Goal: Information Seeking & Learning: Compare options

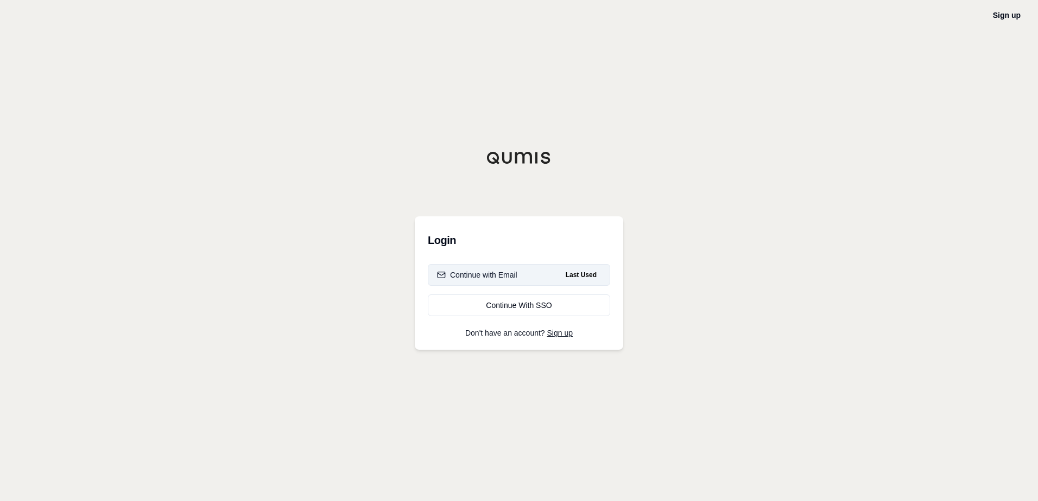
click at [496, 277] on div "Continue with Email" at bounding box center [477, 275] width 80 height 11
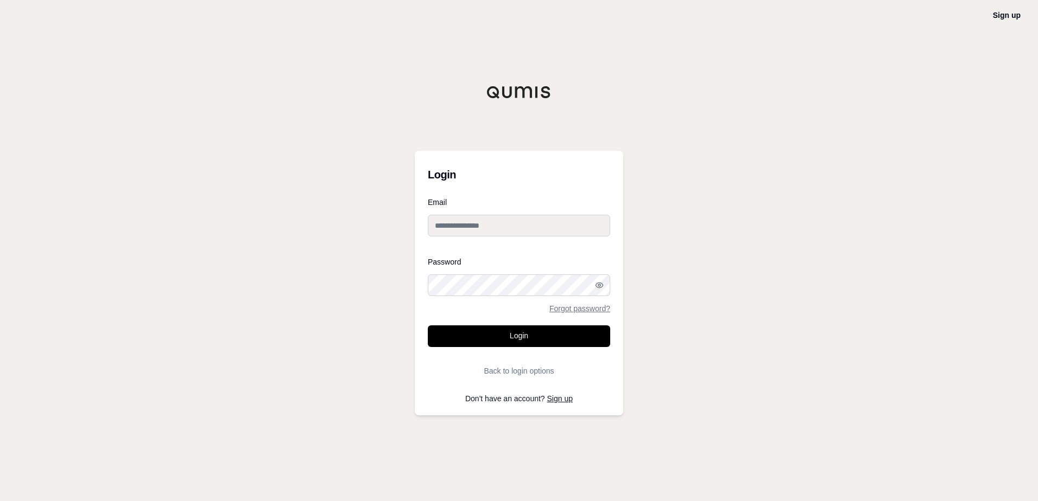
type input "**********"
click at [488, 340] on button "Login" at bounding box center [519, 337] width 182 height 22
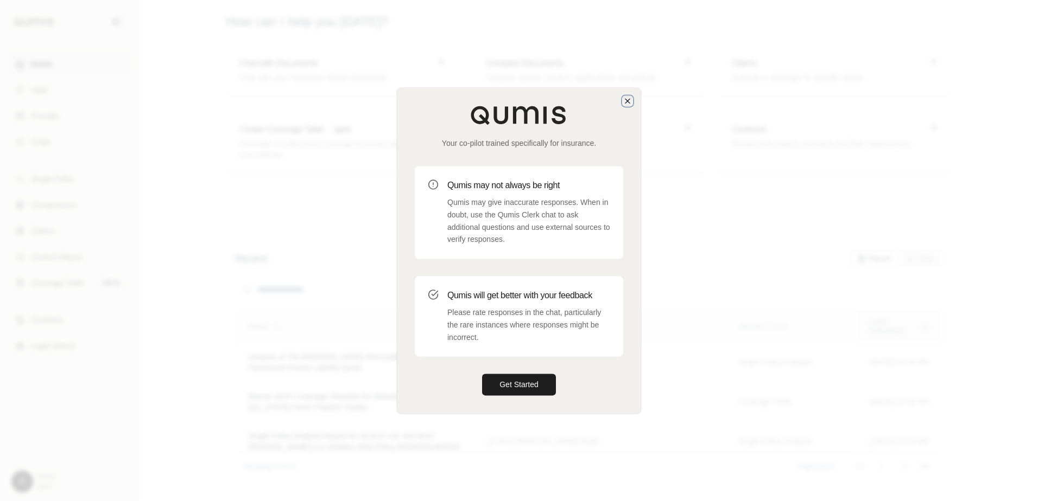
click at [627, 102] on icon "button" at bounding box center [627, 101] width 4 height 4
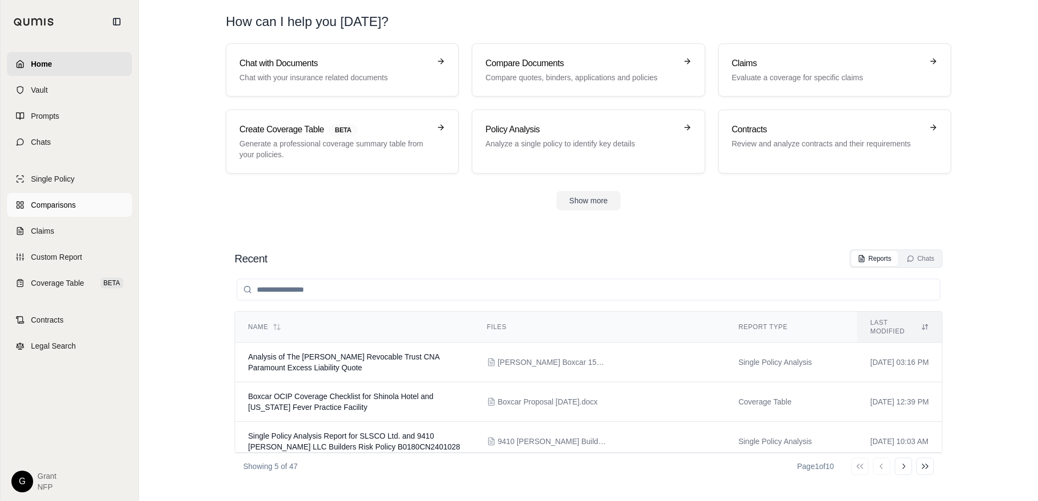
click at [63, 209] on span "Comparisons" at bounding box center [53, 205] width 44 height 11
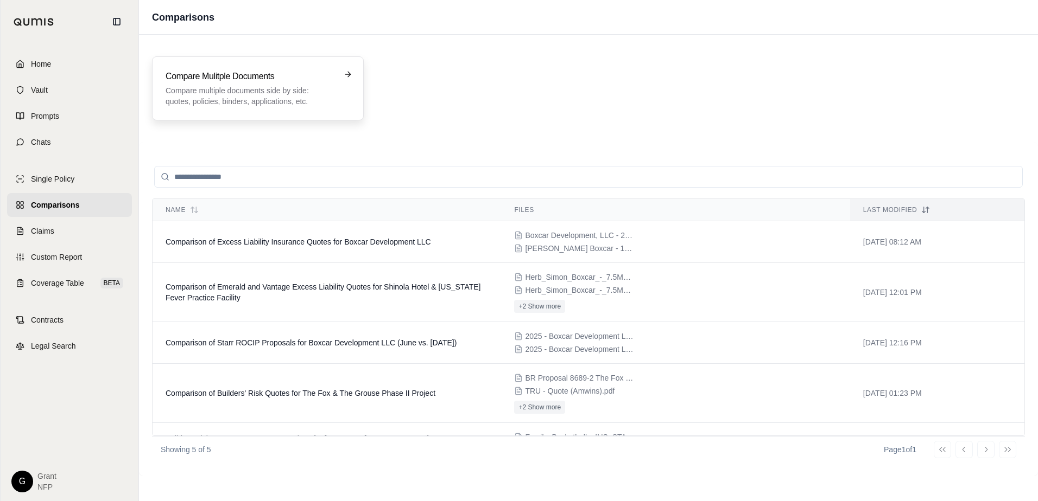
click at [269, 106] on p "Compare multiple documents side by side: quotes, policies, binders, application…" at bounding box center [250, 96] width 169 height 22
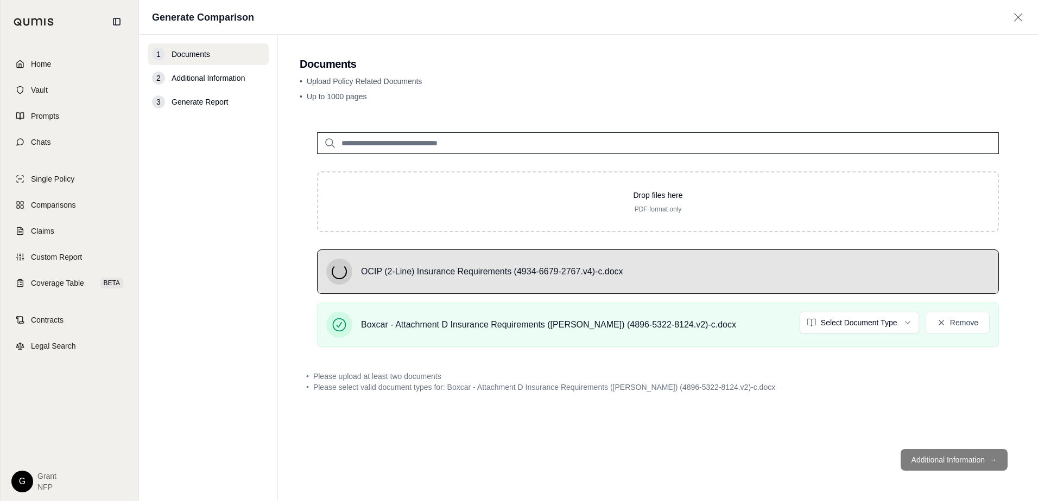
click at [840, 323] on html "Home Vault Prompts Chats Single Policy Comparisons Claims Custom Report Coverag…" at bounding box center [519, 250] width 1038 height 501
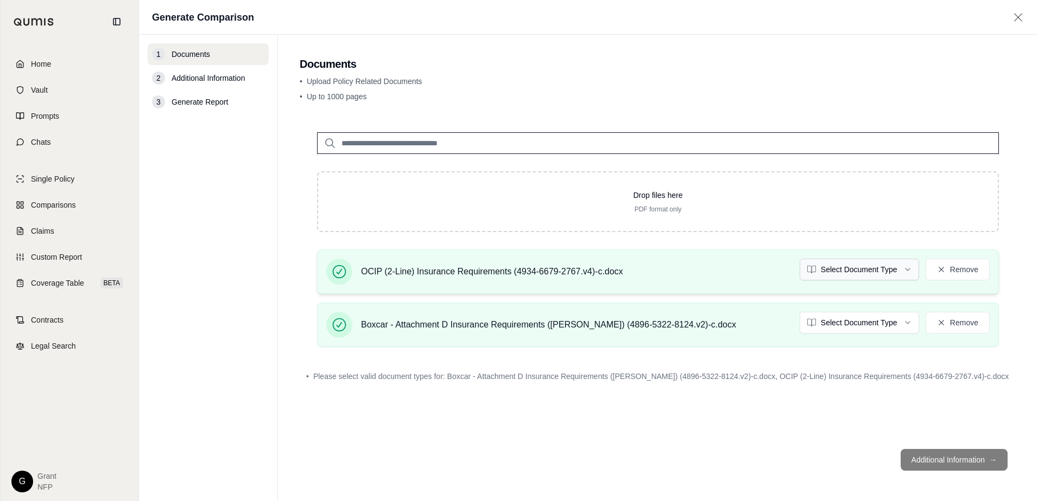
click at [848, 270] on html "Home Vault Prompts Chats Single Policy Comparisons Claims Custom Report Coverag…" at bounding box center [519, 250] width 1038 height 501
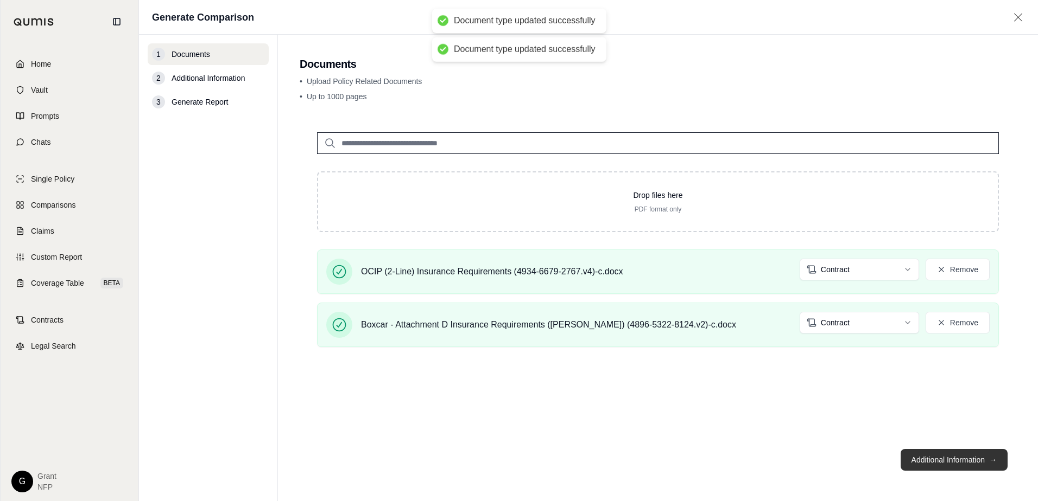
click at [938, 467] on button "Additional Information →" at bounding box center [953, 460] width 107 height 22
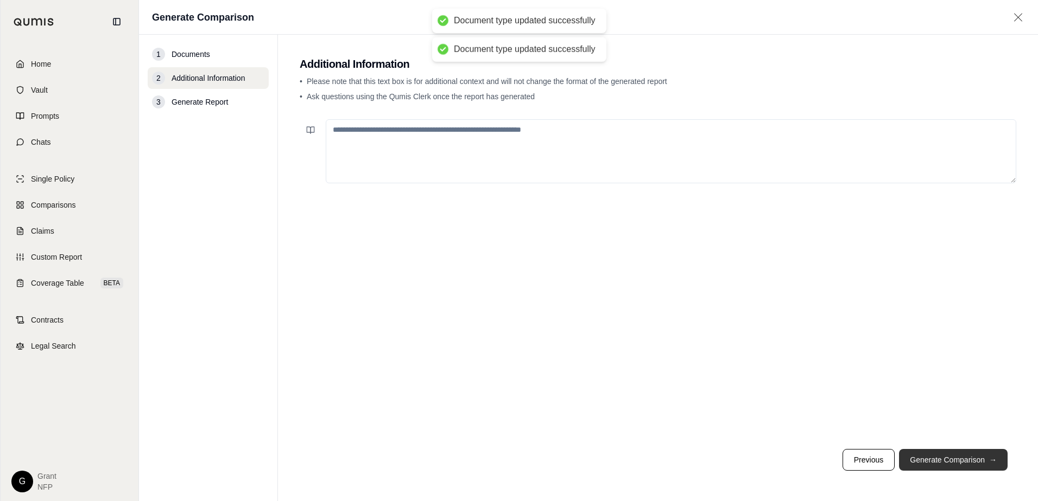
click at [941, 463] on button "Generate Comparison →" at bounding box center [953, 460] width 109 height 22
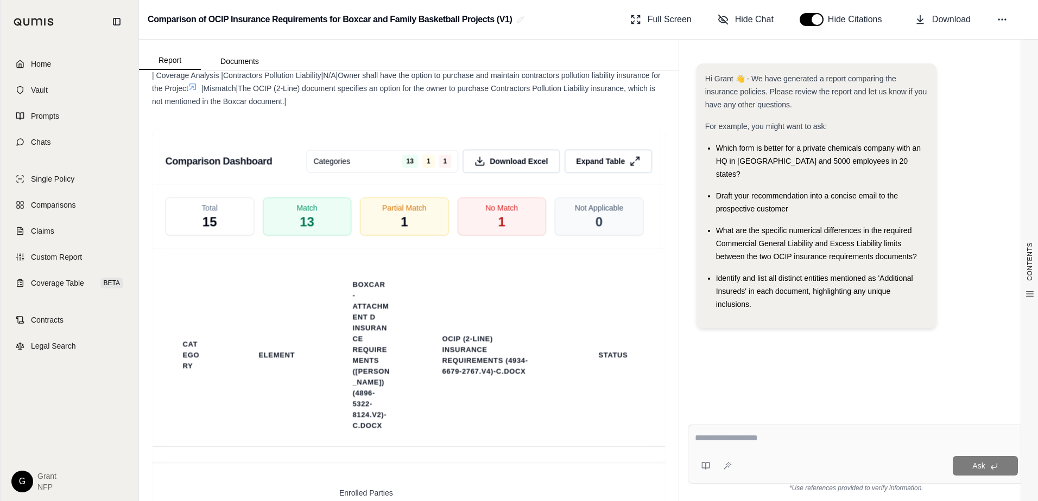
scroll to position [2713, 0]
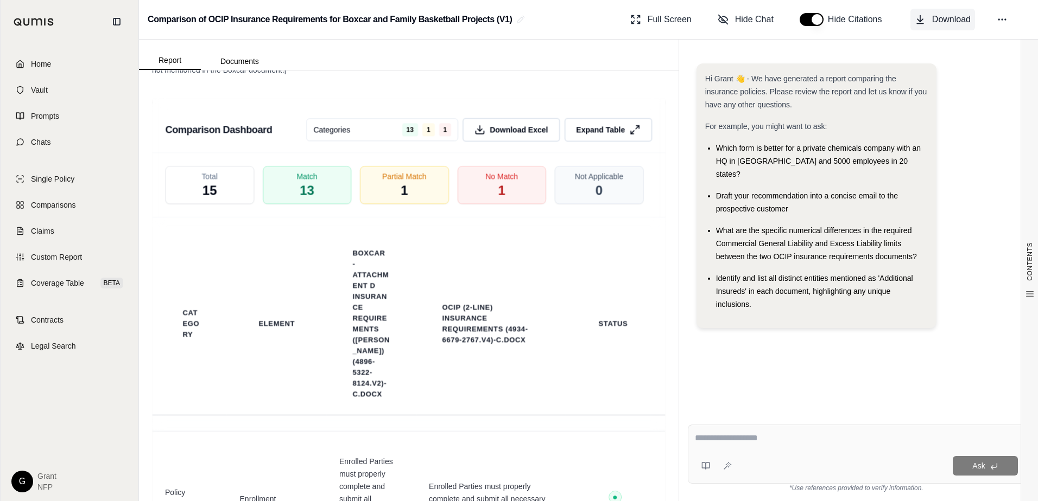
click at [927, 18] on button "Download" at bounding box center [942, 20] width 65 height 22
click at [498, 200] on span "1" at bounding box center [502, 191] width 8 height 18
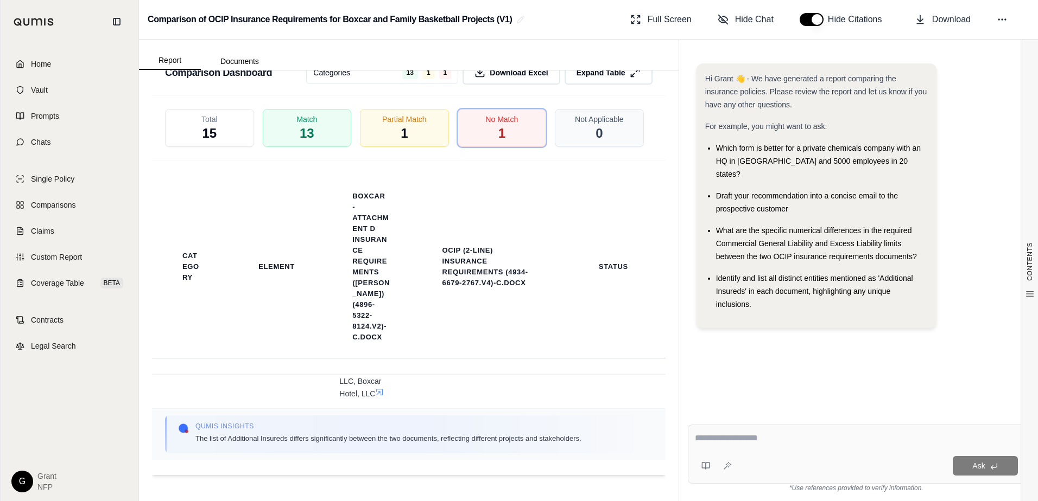
scroll to position [186, 0]
click at [800, 449] on div "Ask" at bounding box center [856, 454] width 337 height 59
type textarea "*"
click at [385, 129] on div "Partial Match 1" at bounding box center [404, 128] width 93 height 40
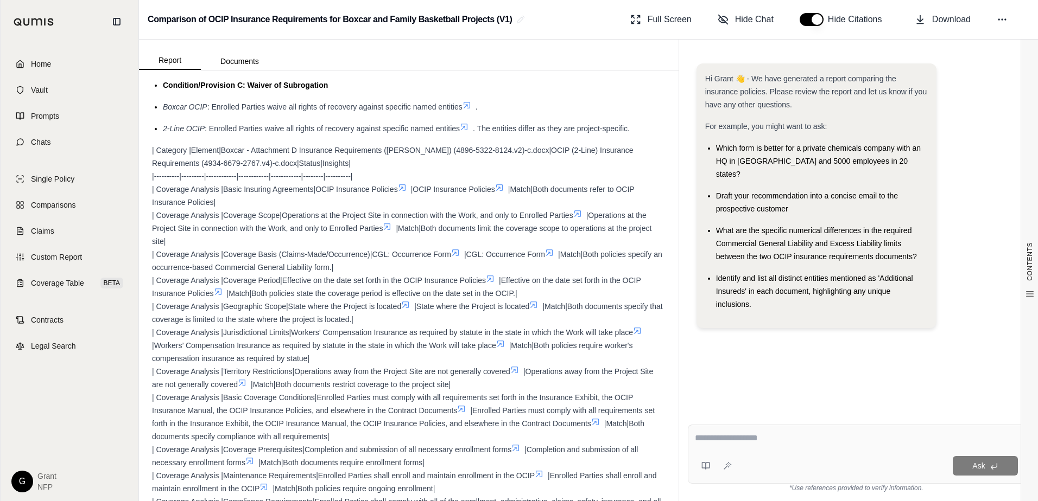
scroll to position [1969, 0]
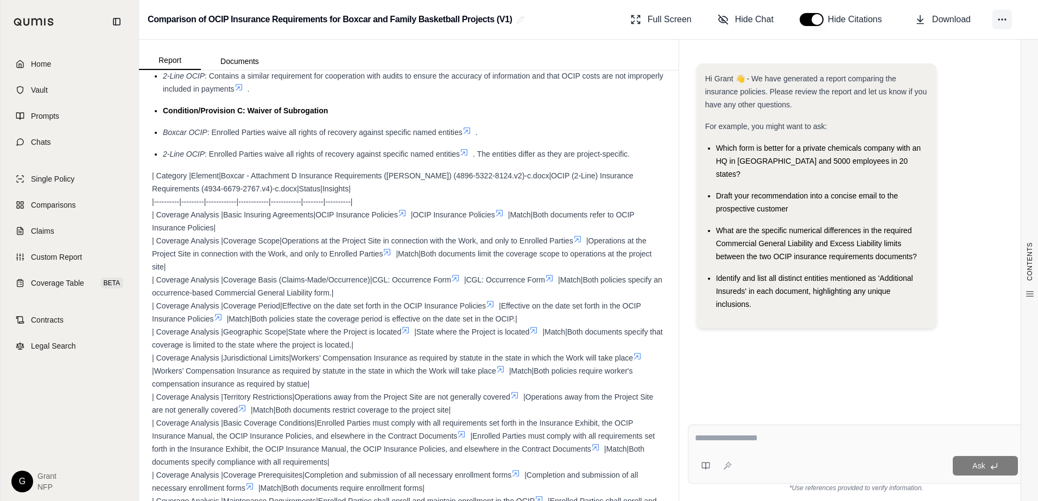
click at [1007, 14] on button at bounding box center [1002, 20] width 20 height 20
click at [963, 336] on div "Hi Grant 👋 - We have generated a report comparing the insurance policies. Pleas…" at bounding box center [856, 231] width 337 height 353
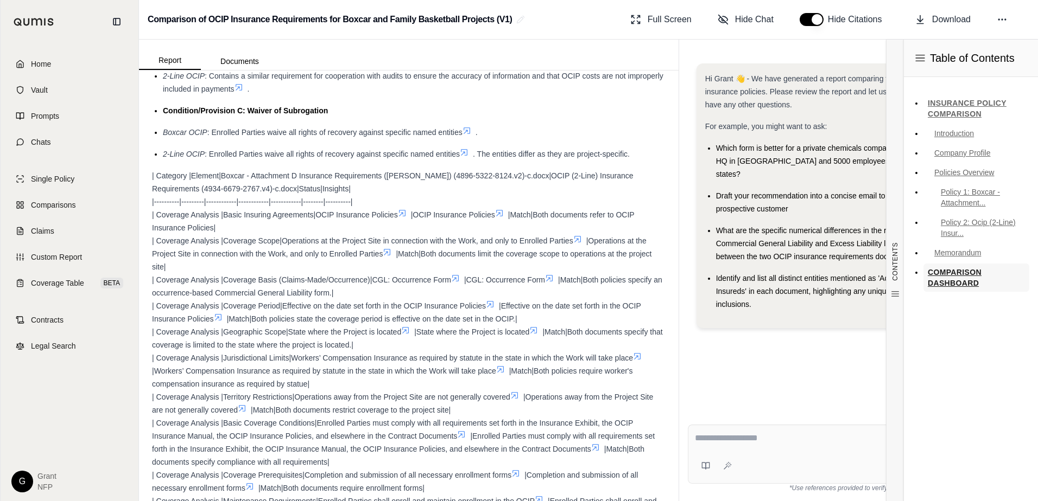
click at [960, 283] on link "COMPARISON DASHBOARD" at bounding box center [976, 278] width 106 height 28
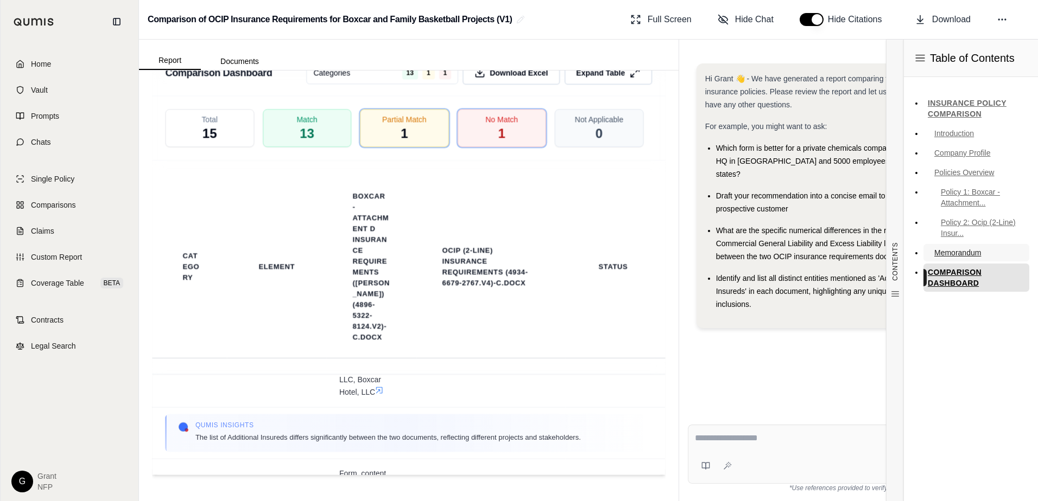
click at [962, 252] on link "Memorandum" at bounding box center [976, 252] width 106 height 17
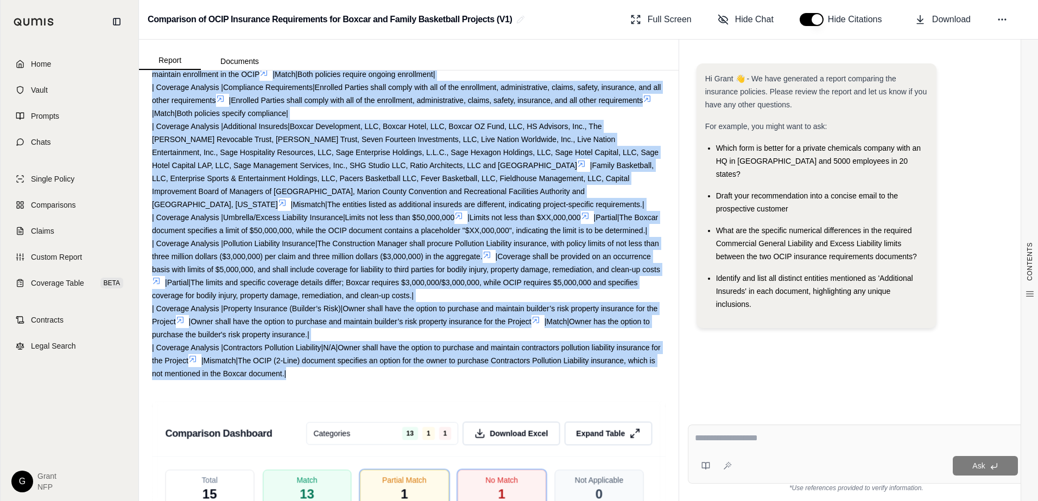
scroll to position [2482, 0]
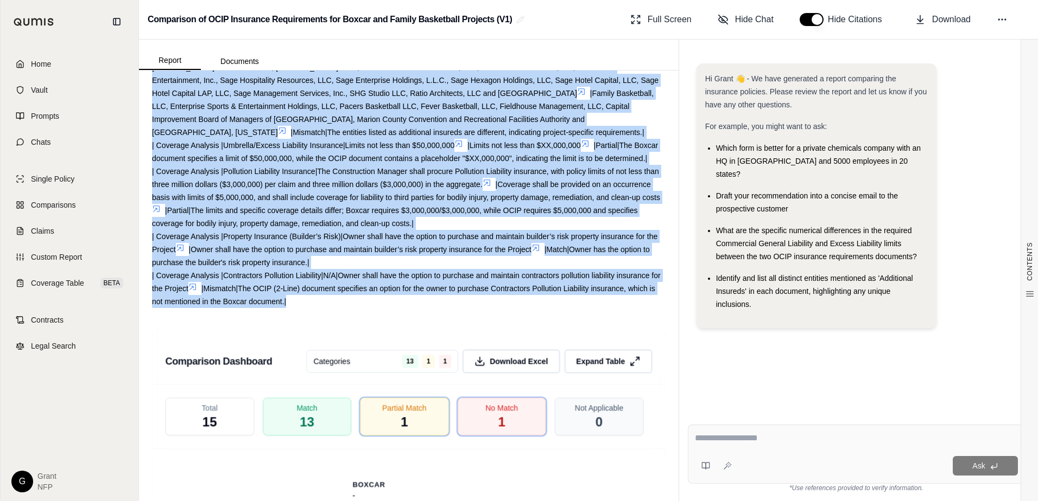
drag, startPoint x: 150, startPoint y: 96, endPoint x: 401, endPoint y: 309, distance: 329.1
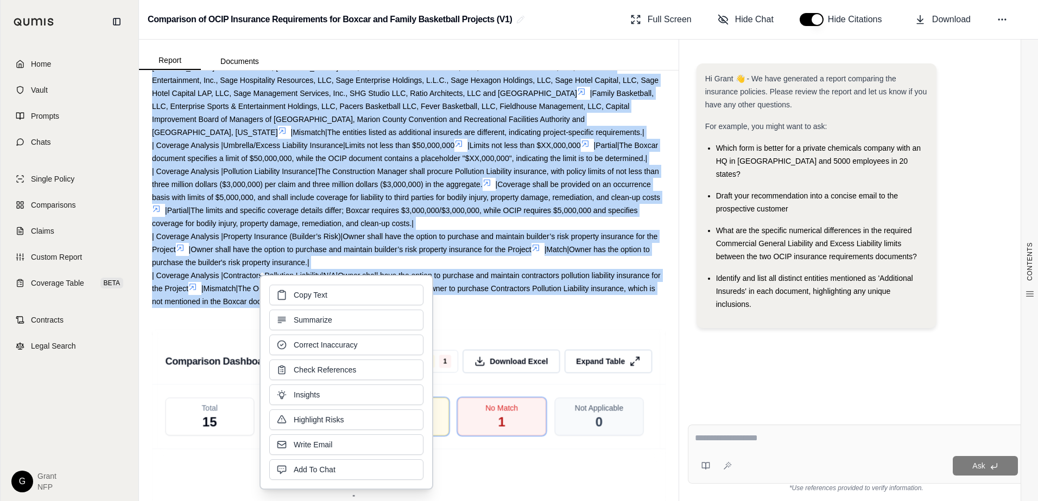
copy div "| Category |Element|Boxcar - Attachment D Insurance Requirements ([PERSON_NAME]…"
